Goal: Task Accomplishment & Management: Use online tool/utility

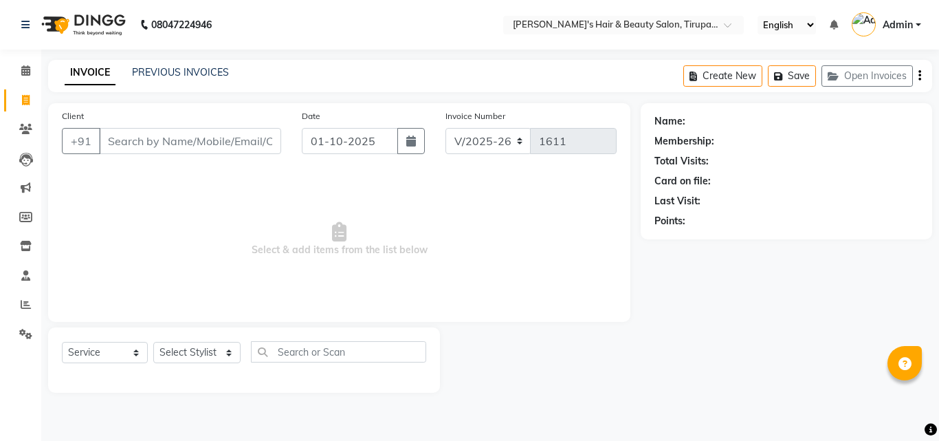
click at [186, 69] on link "PREVIOUS INVOICES" at bounding box center [180, 72] width 97 height 12
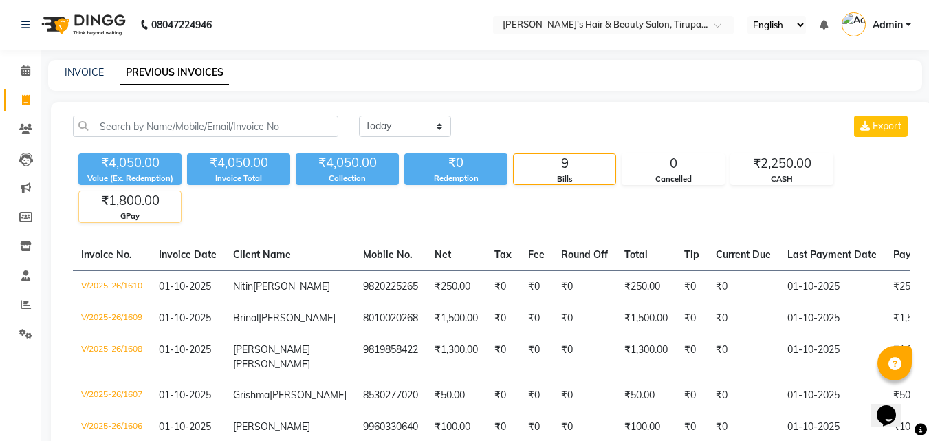
click at [148, 202] on div "₹1,800.00" at bounding box center [130, 200] width 102 height 19
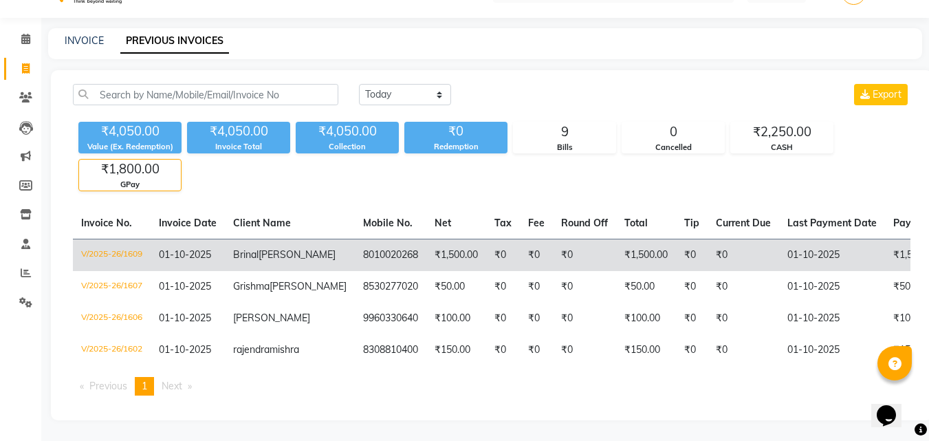
scroll to position [83, 0]
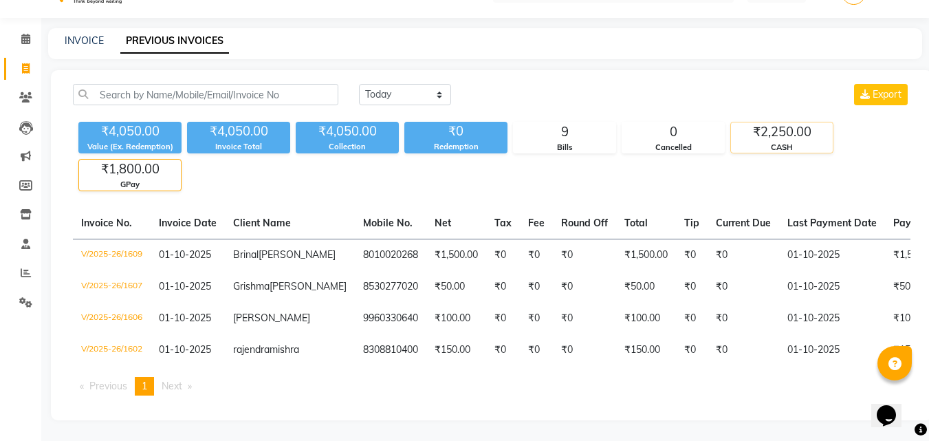
click at [776, 122] on div "₹2,250.00" at bounding box center [782, 131] width 102 height 19
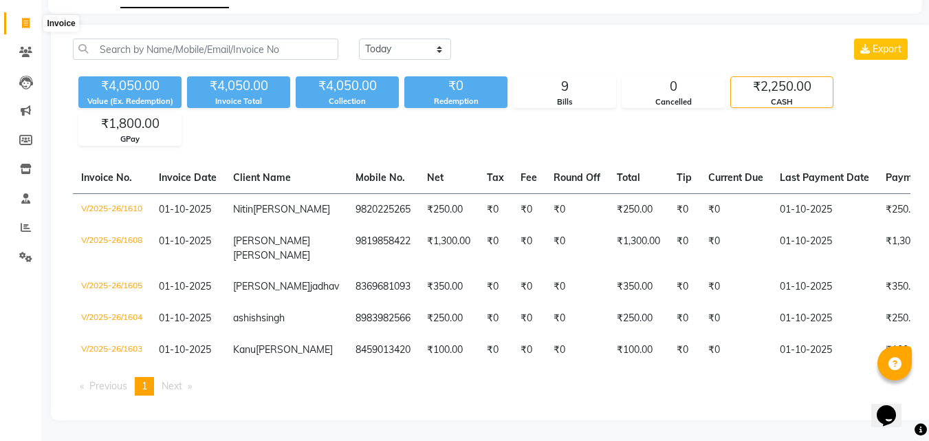
click at [25, 18] on icon at bounding box center [26, 23] width 8 height 10
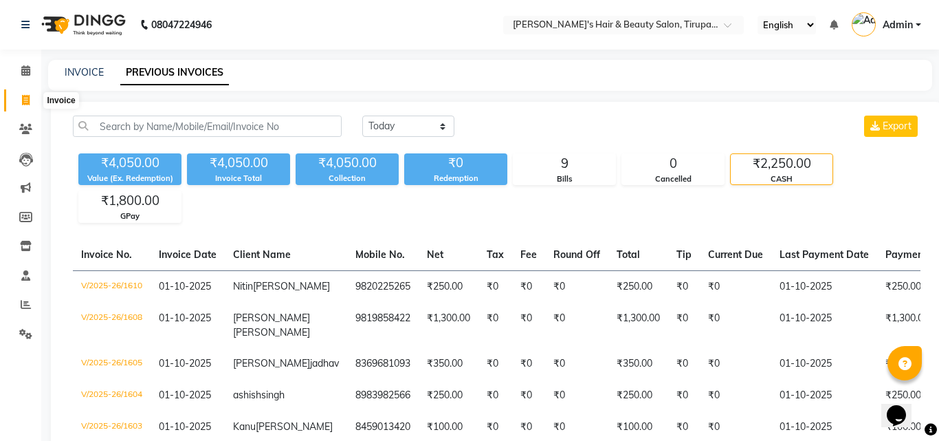
select select "5401"
select select "service"
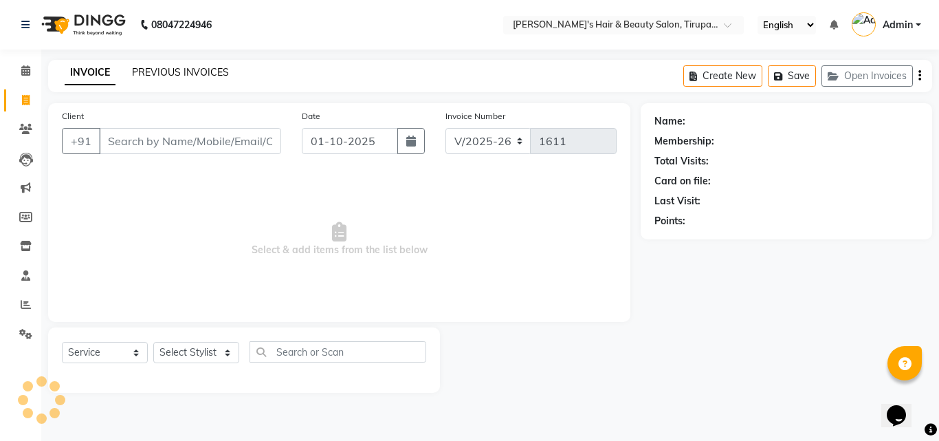
click at [203, 77] on link "PREVIOUS INVOICES" at bounding box center [180, 72] width 97 height 12
